Goal: Find specific page/section: Find specific page/section

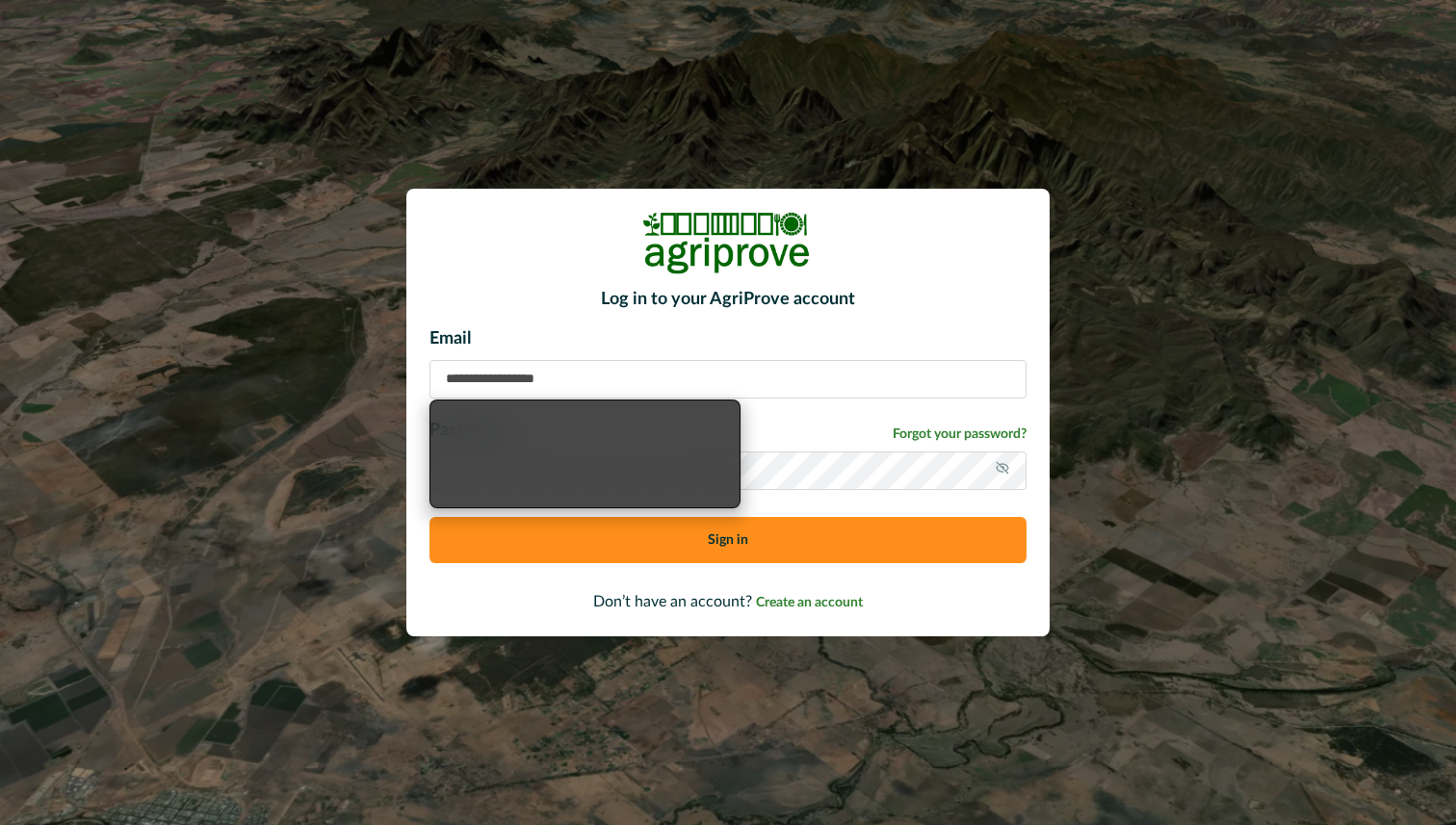
type input "**********"
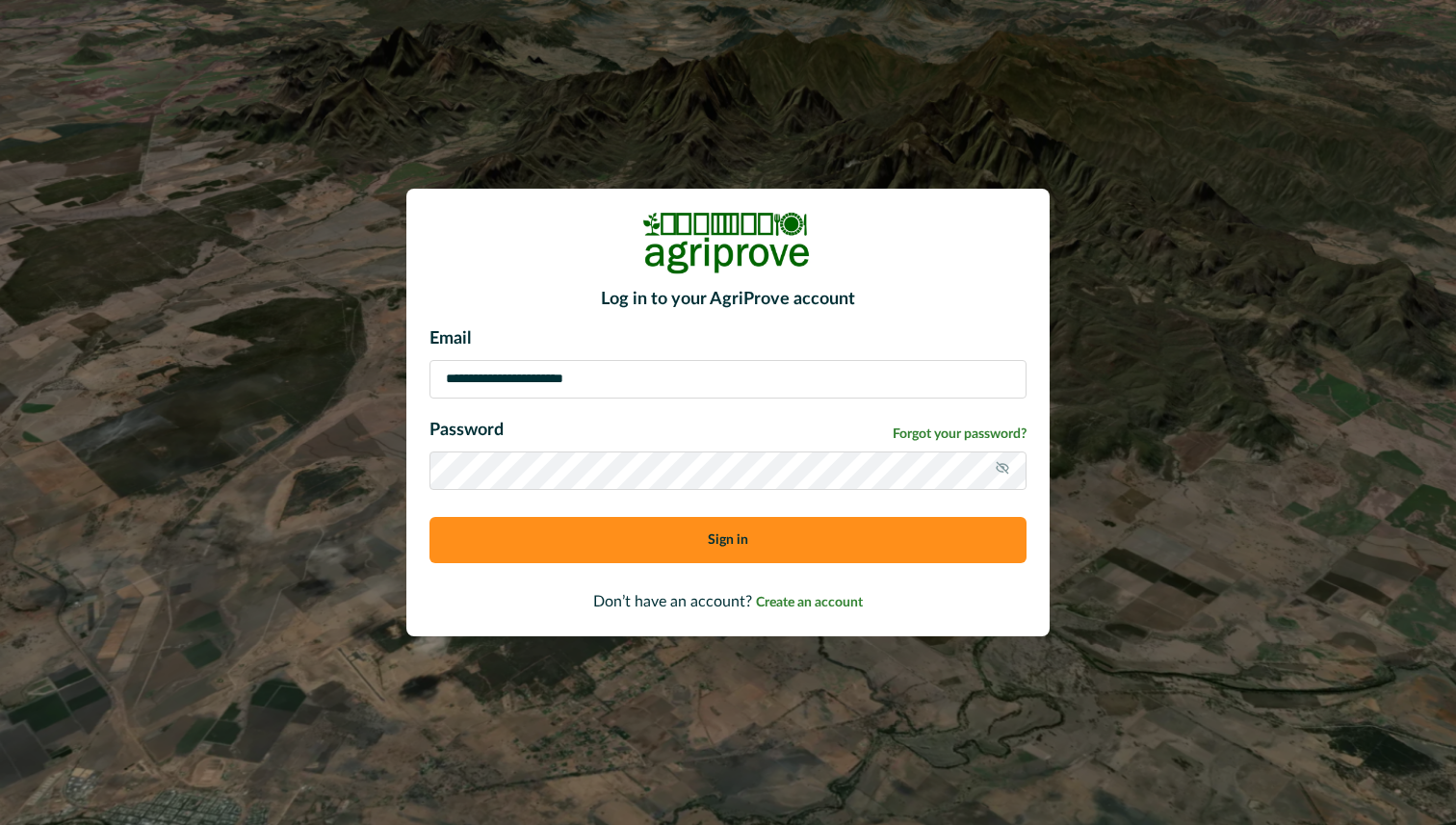
click at [759, 545] on button "Sign in" at bounding box center [728, 539] width 597 height 46
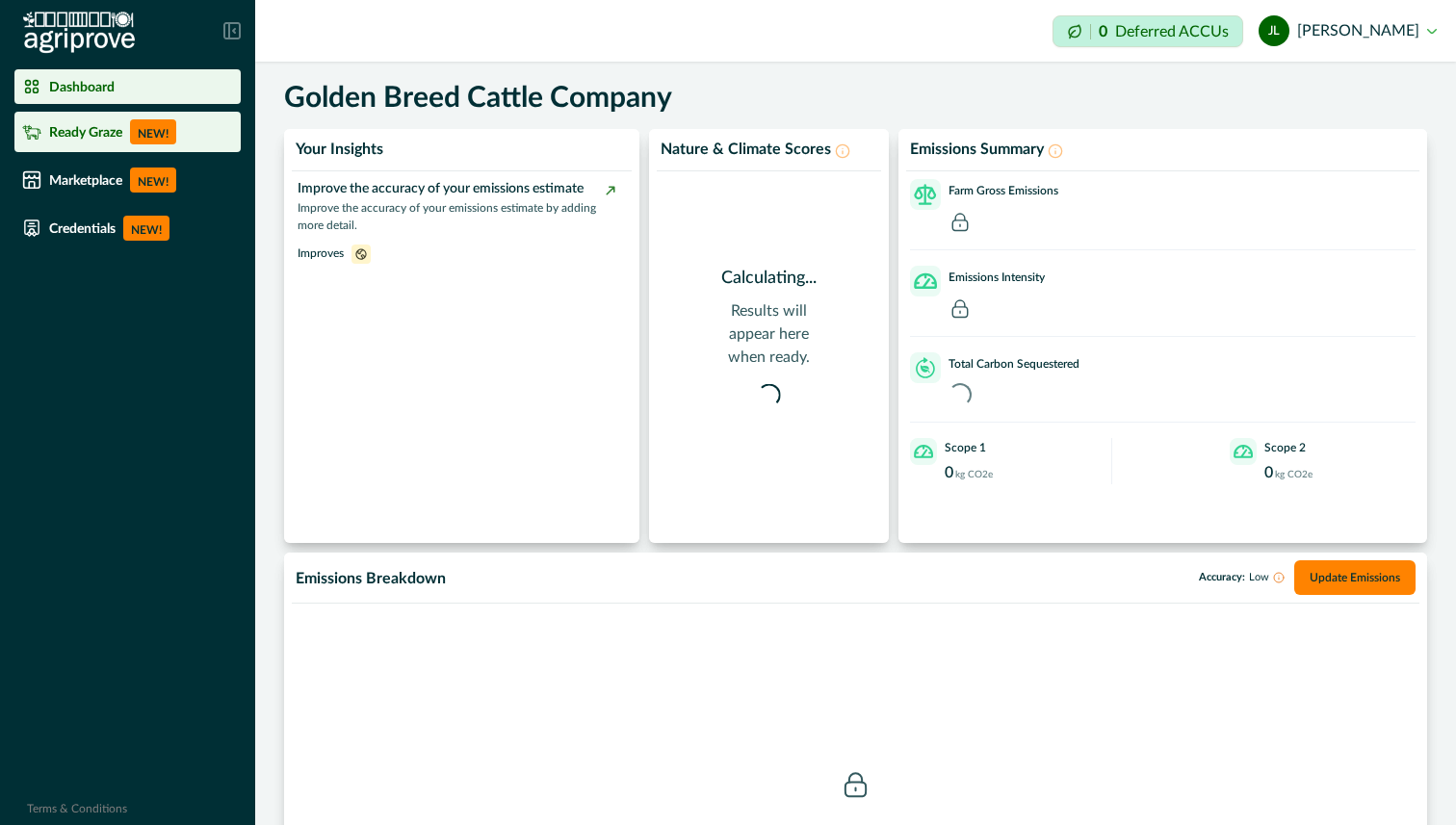
click at [92, 126] on p "Ready Graze" at bounding box center [85, 131] width 73 height 15
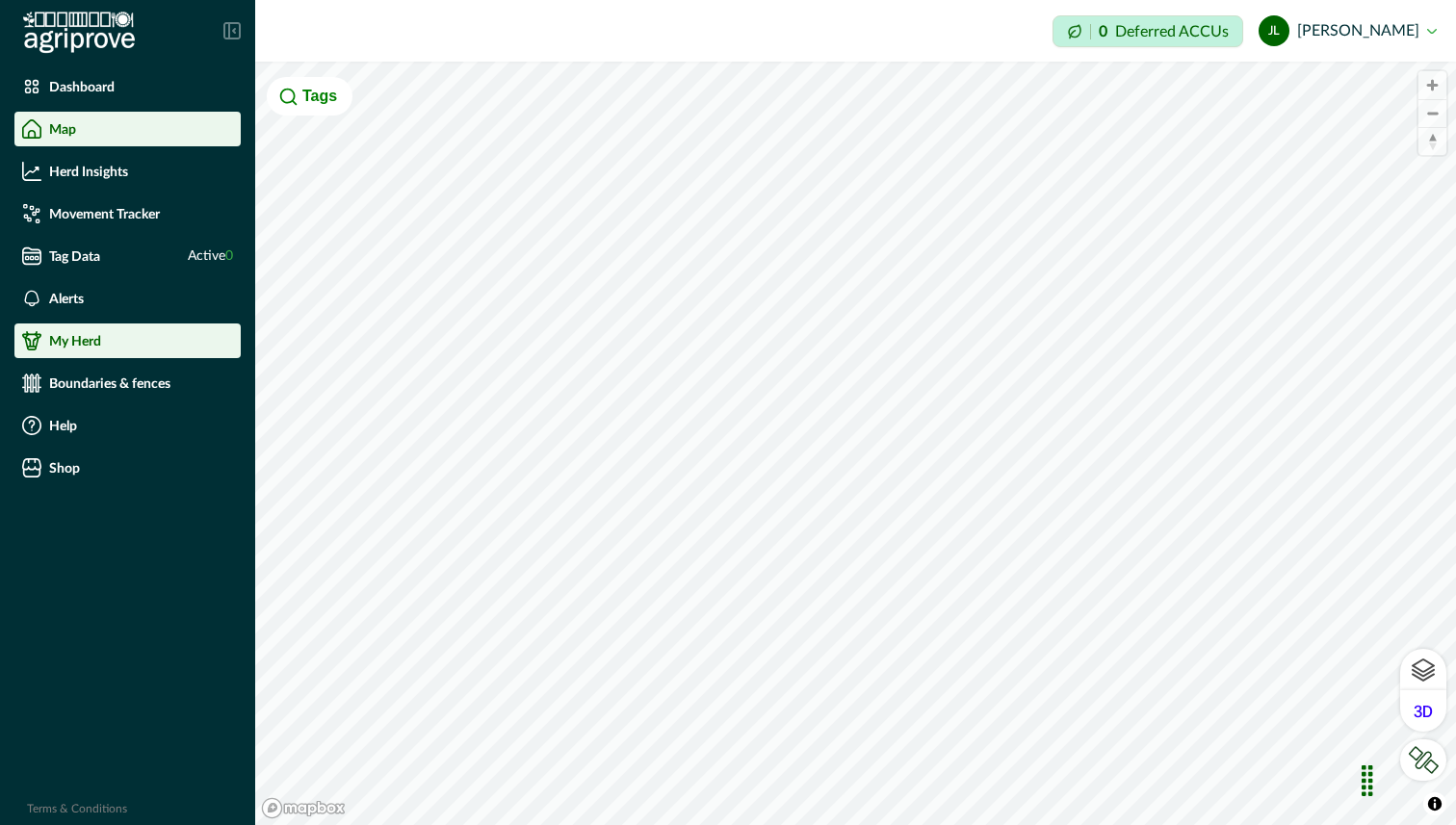
click at [68, 337] on p "My Herd" at bounding box center [75, 340] width 52 height 15
